Goal: Book appointment/travel/reservation

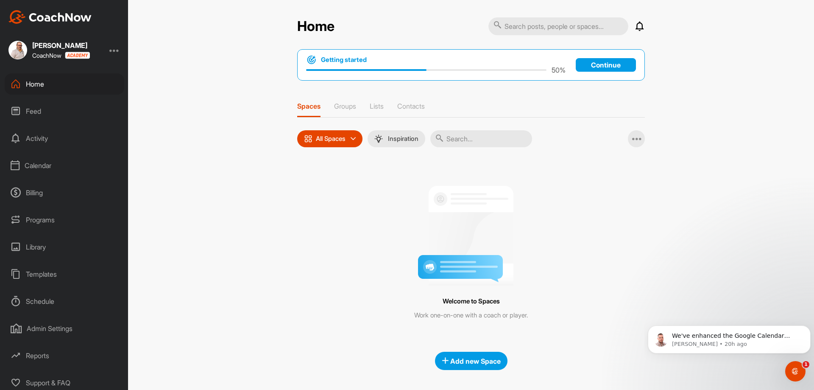
click at [39, 166] on div "Calendar" at bounding box center [65, 165] width 120 height 21
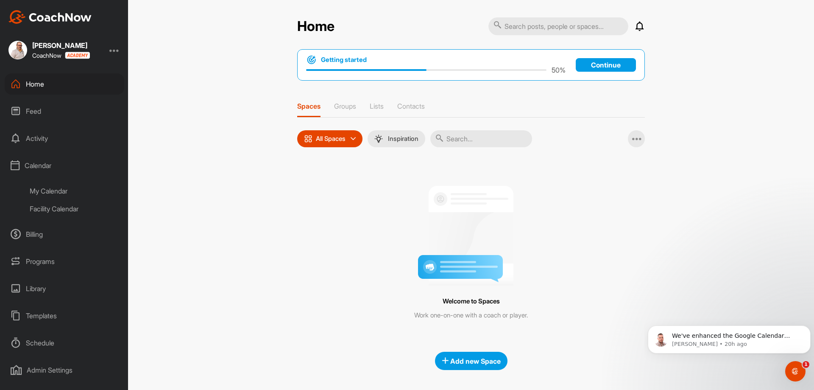
click at [60, 189] on div "My Calendar" at bounding box center [74, 191] width 100 height 18
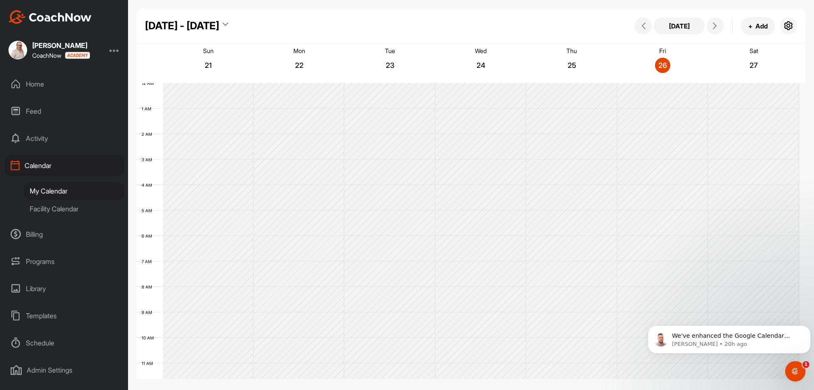
scroll to position [147, 0]
click at [715, 28] on icon at bounding box center [714, 25] width 7 height 7
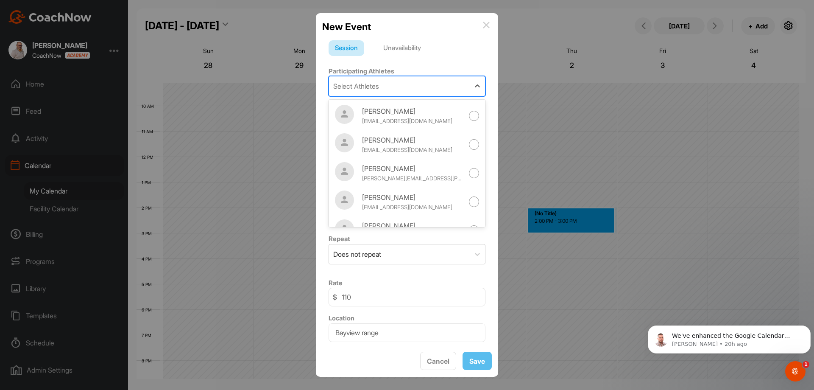
click at [414, 86] on div "Select Athletes" at bounding box center [399, 85] width 141 height 19
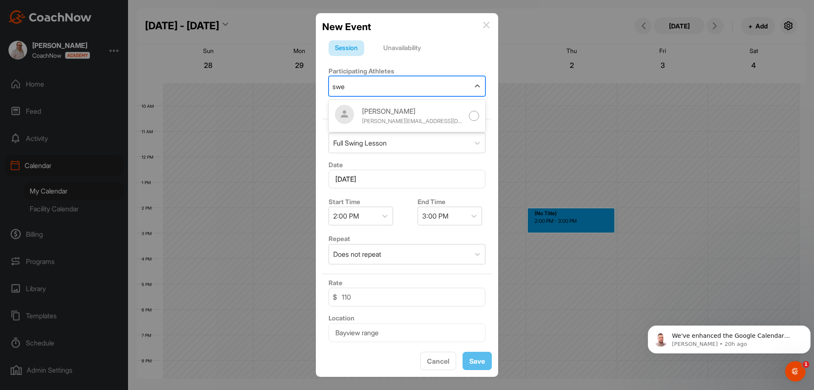
type input "swer"
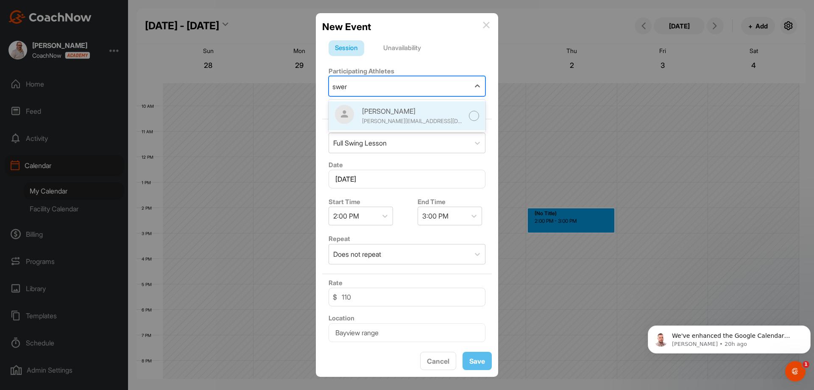
click at [469, 111] on div at bounding box center [474, 116] width 11 height 11
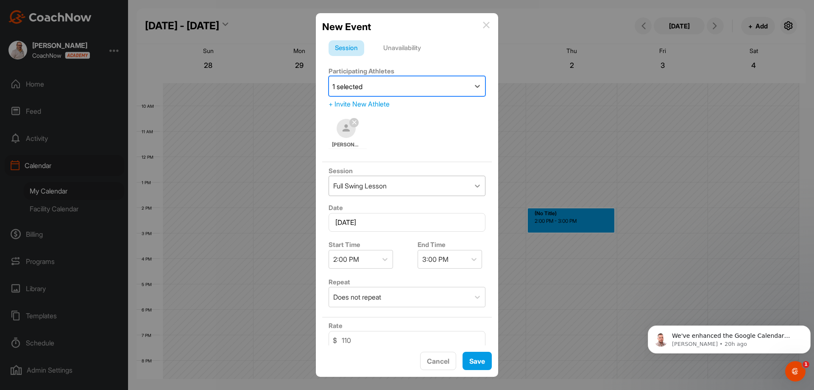
click at [473, 186] on icon at bounding box center [477, 185] width 8 height 8
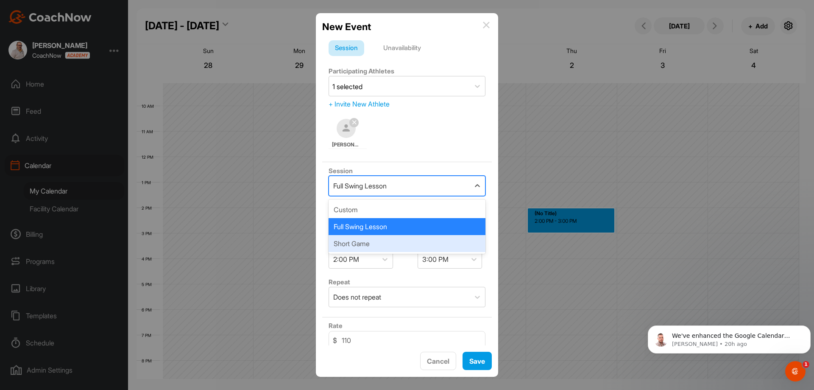
click at [398, 241] on div "Short Game" at bounding box center [406, 243] width 157 height 17
type input "Yonge Range"
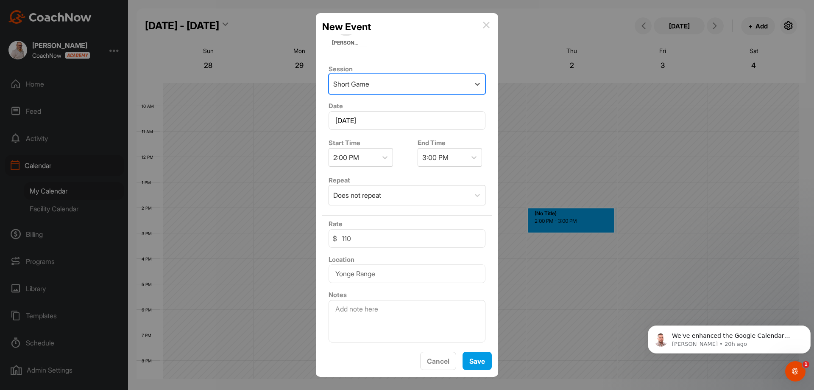
scroll to position [59, 0]
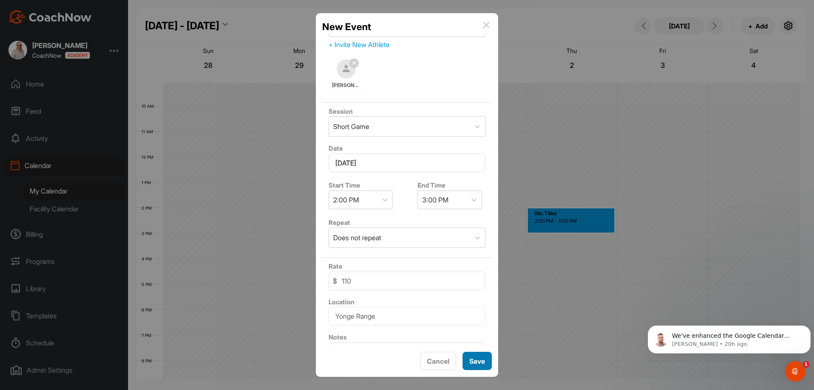
click at [478, 362] on span "Save" at bounding box center [477, 360] width 16 height 8
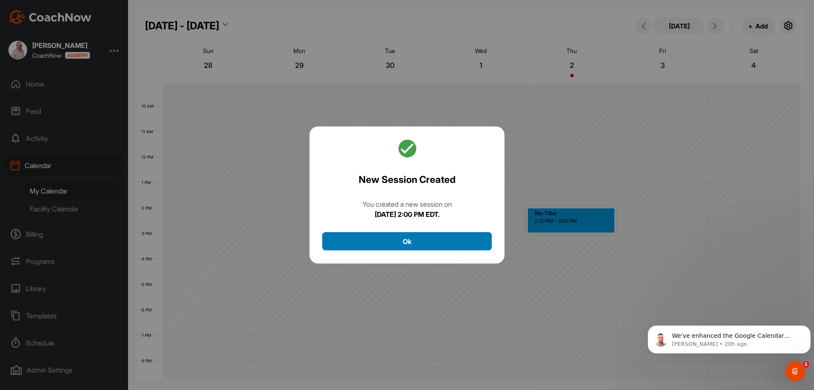
click at [470, 237] on button "Ok" at bounding box center [407, 241] width 170 height 18
